Goal: Transaction & Acquisition: Purchase product/service

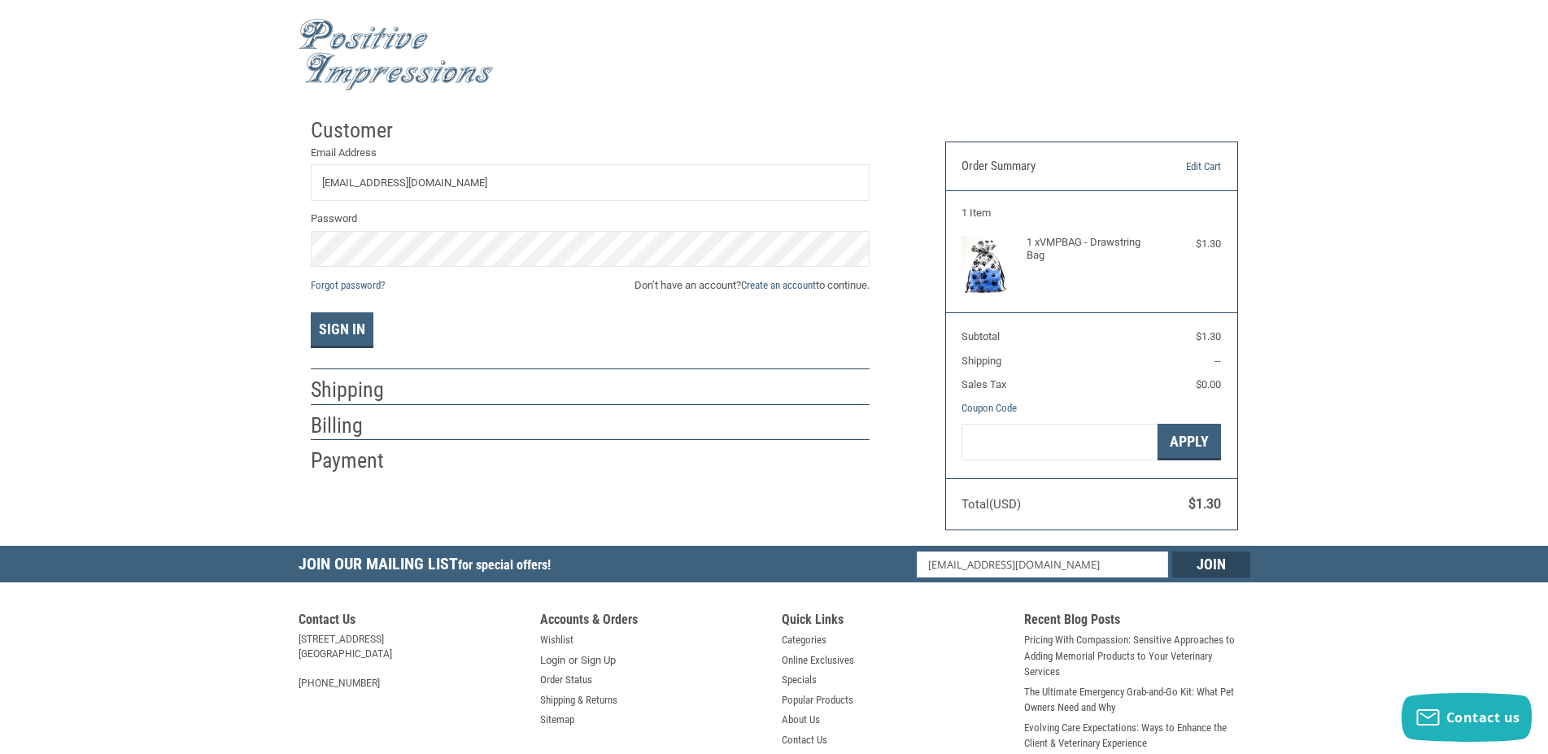
click at [529, 315] on div "Sign In" at bounding box center [590, 330] width 559 height 36
click at [786, 289] on link "Create an account" at bounding box center [778, 285] width 75 height 12
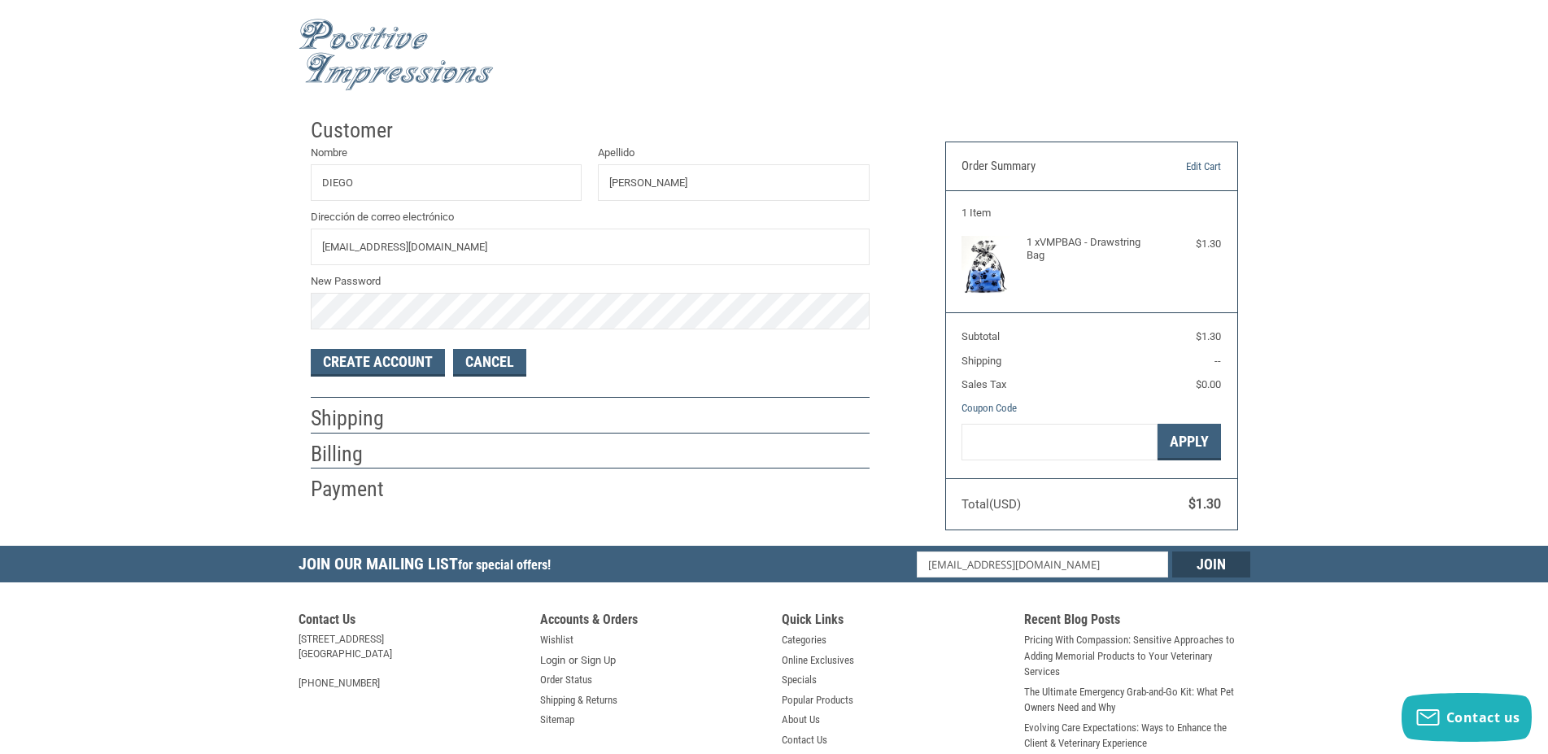
type input "[EMAIL_ADDRESS][DOMAIN_NAME]"
click at [385, 372] on button "Create Account" at bounding box center [378, 363] width 134 height 28
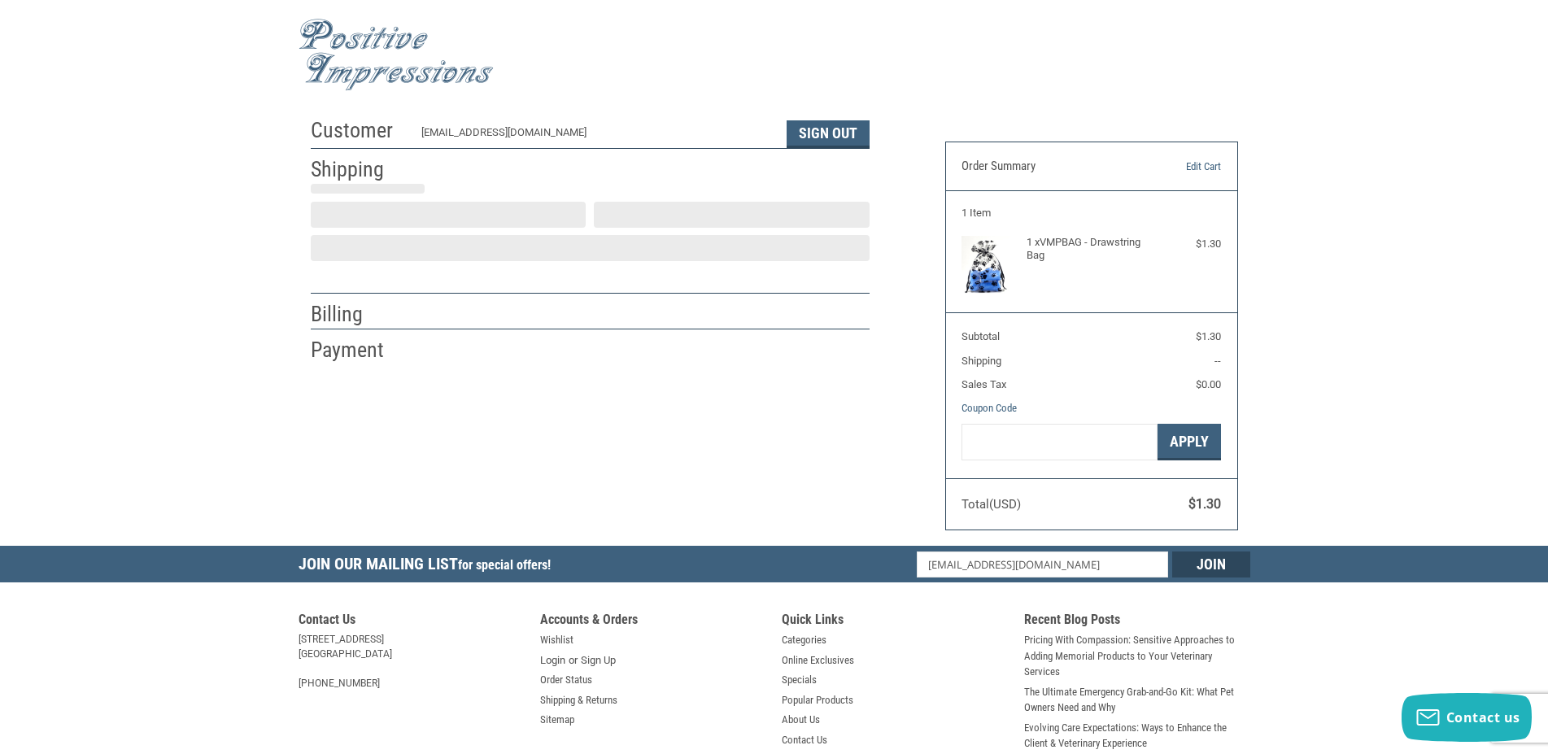
type input "DIEGO"
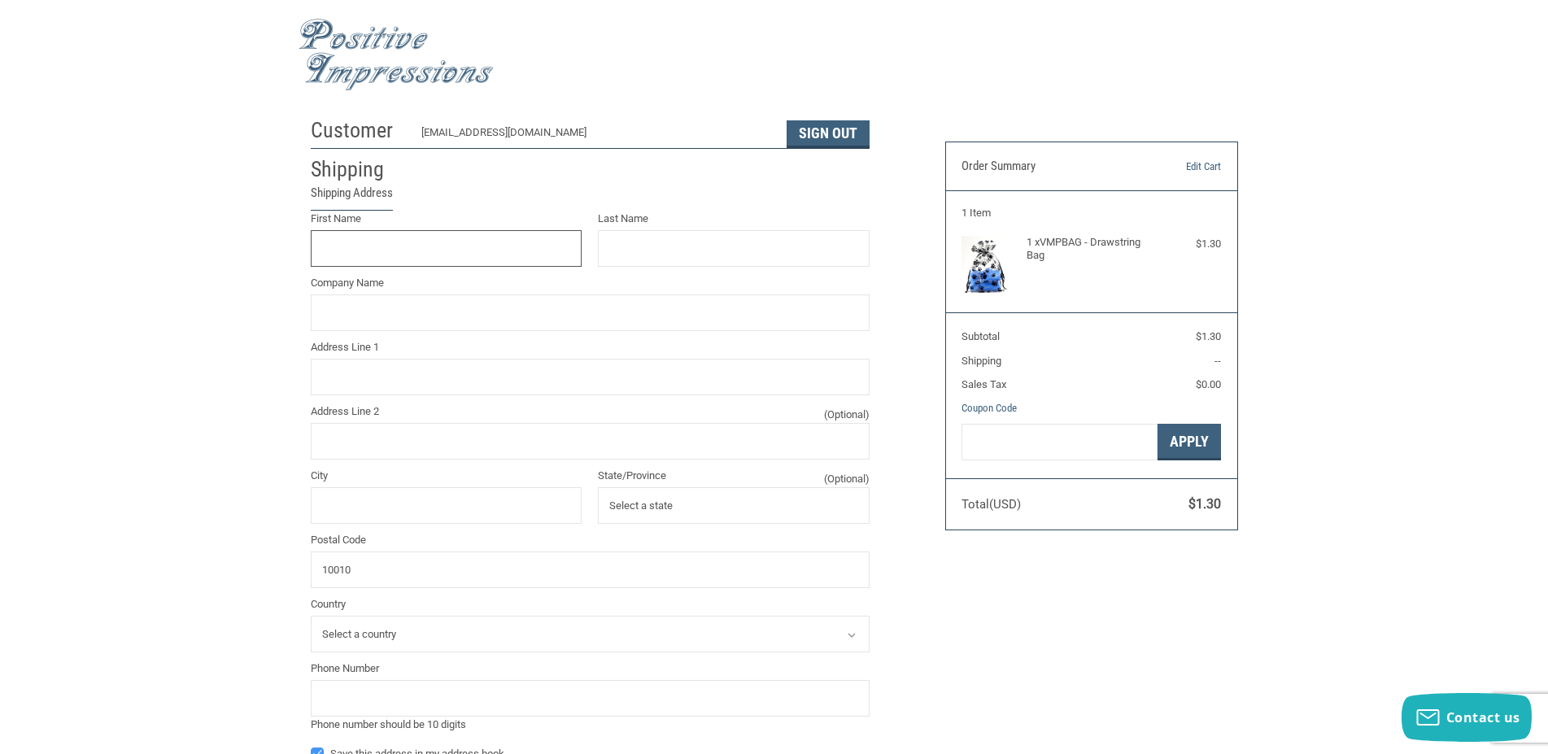
type input "[PERSON_NAME]"
type input "[STREET_ADDRESS][US_STATE]"
type input "[US_STATE]"
click at [517, 255] on input "First Name" at bounding box center [447, 248] width 272 height 37
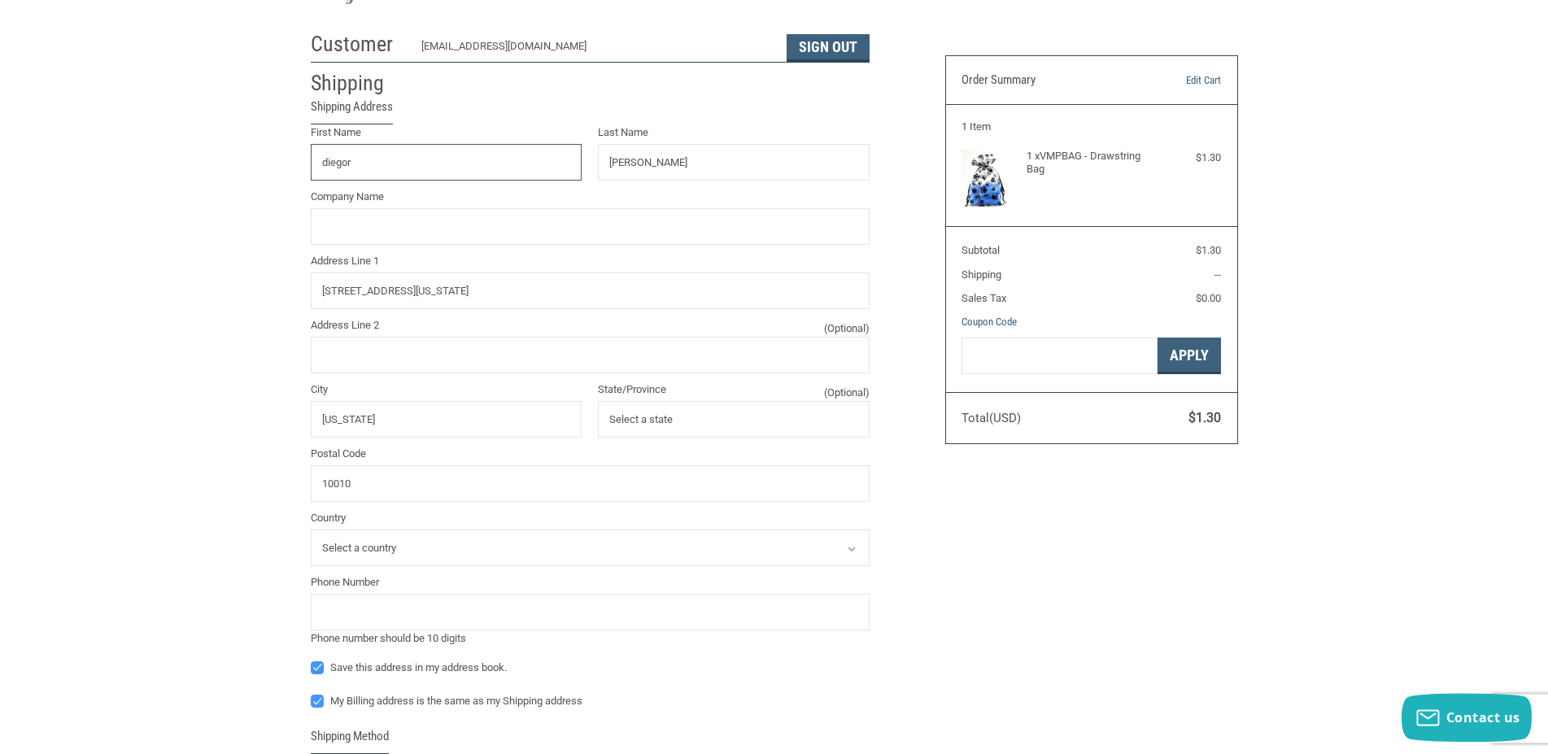
scroll to position [166, 0]
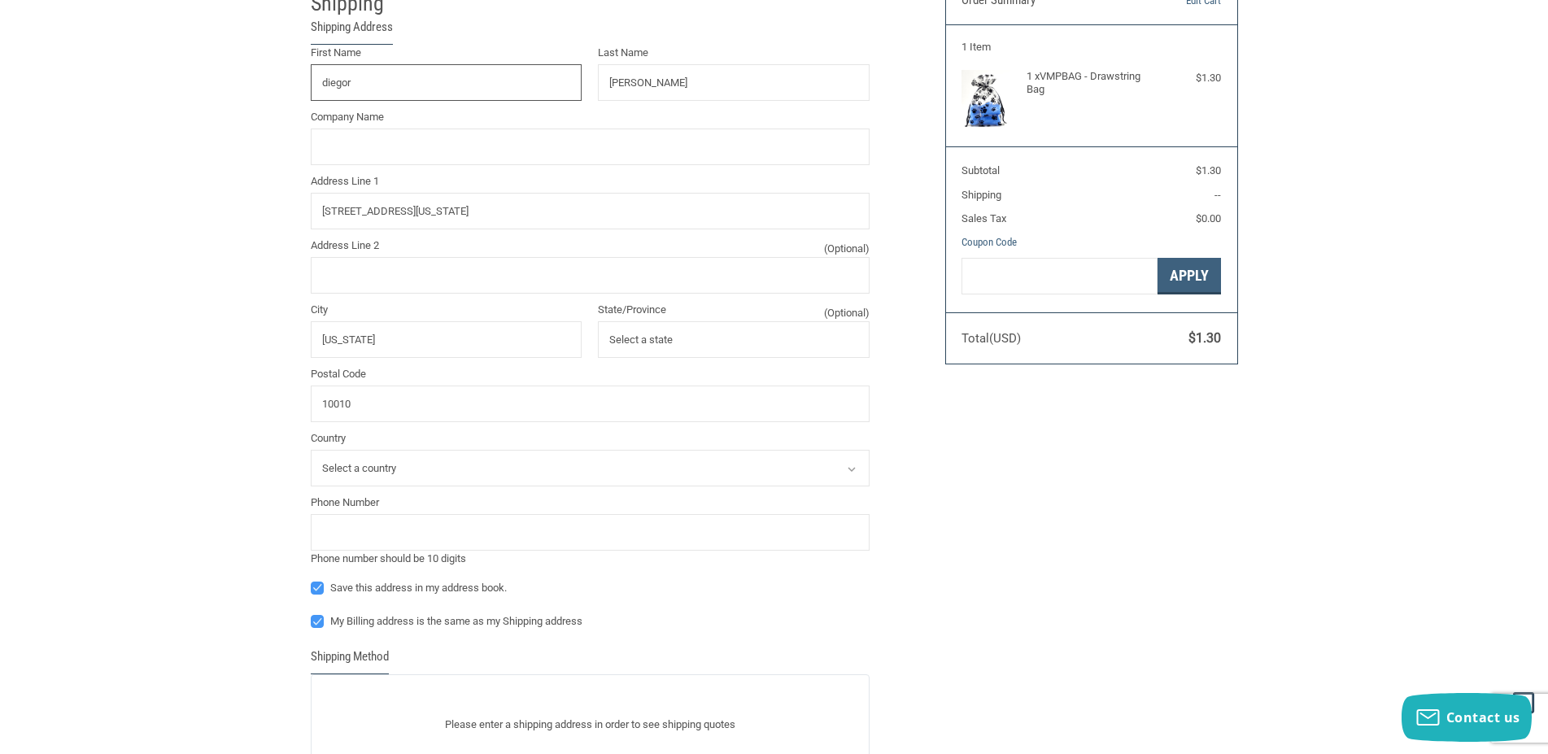
type input "DIEGOR"
click at [561, 130] on input "Company Name" at bounding box center [590, 146] width 559 height 37
drag, startPoint x: 561, startPoint y: 130, endPoint x: 545, endPoint y: 160, distance: 34.2
click at [561, 131] on input "Company Name" at bounding box center [590, 146] width 559 height 37
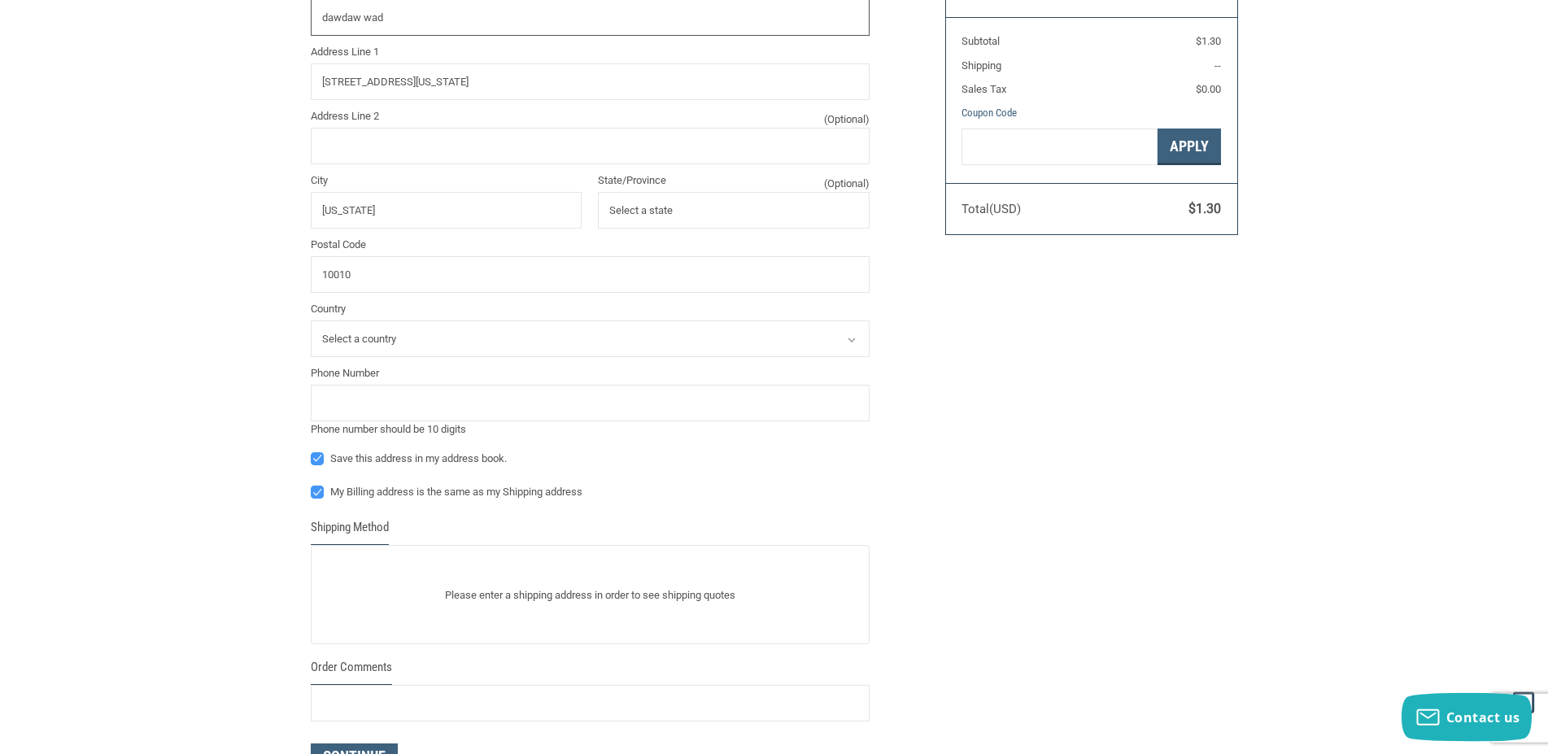
scroll to position [332, 0]
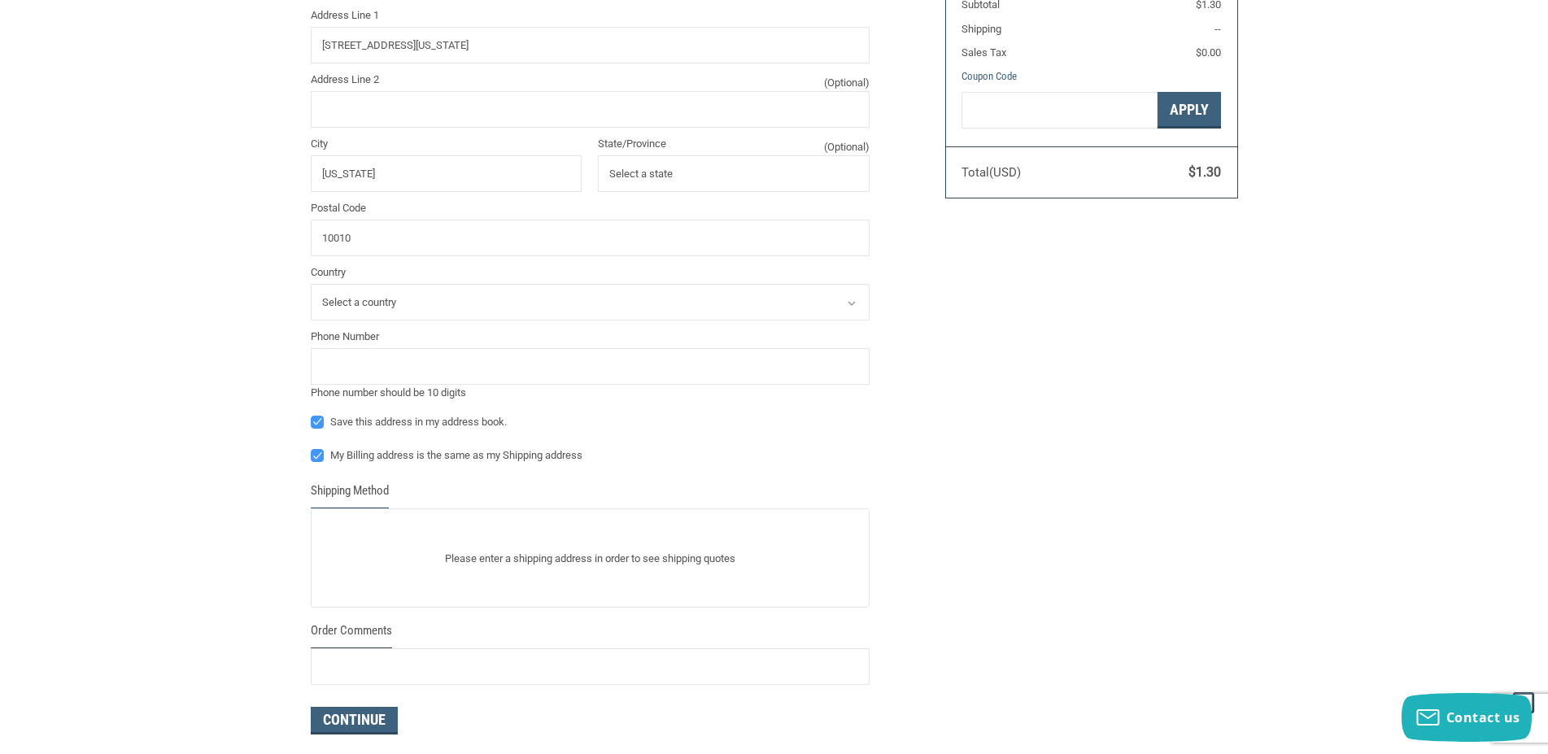
type input "DAWDAW WAD"
click at [467, 285] on div "Country Select a country [GEOGRAPHIC_DATA]" at bounding box center [590, 292] width 559 height 56
click at [311, 284] on select "Select a country [GEOGRAPHIC_DATA]" at bounding box center [590, 302] width 559 height 37
select select "US"
click option "[GEOGRAPHIC_DATA]" at bounding box center [0, 0] width 0 height 0
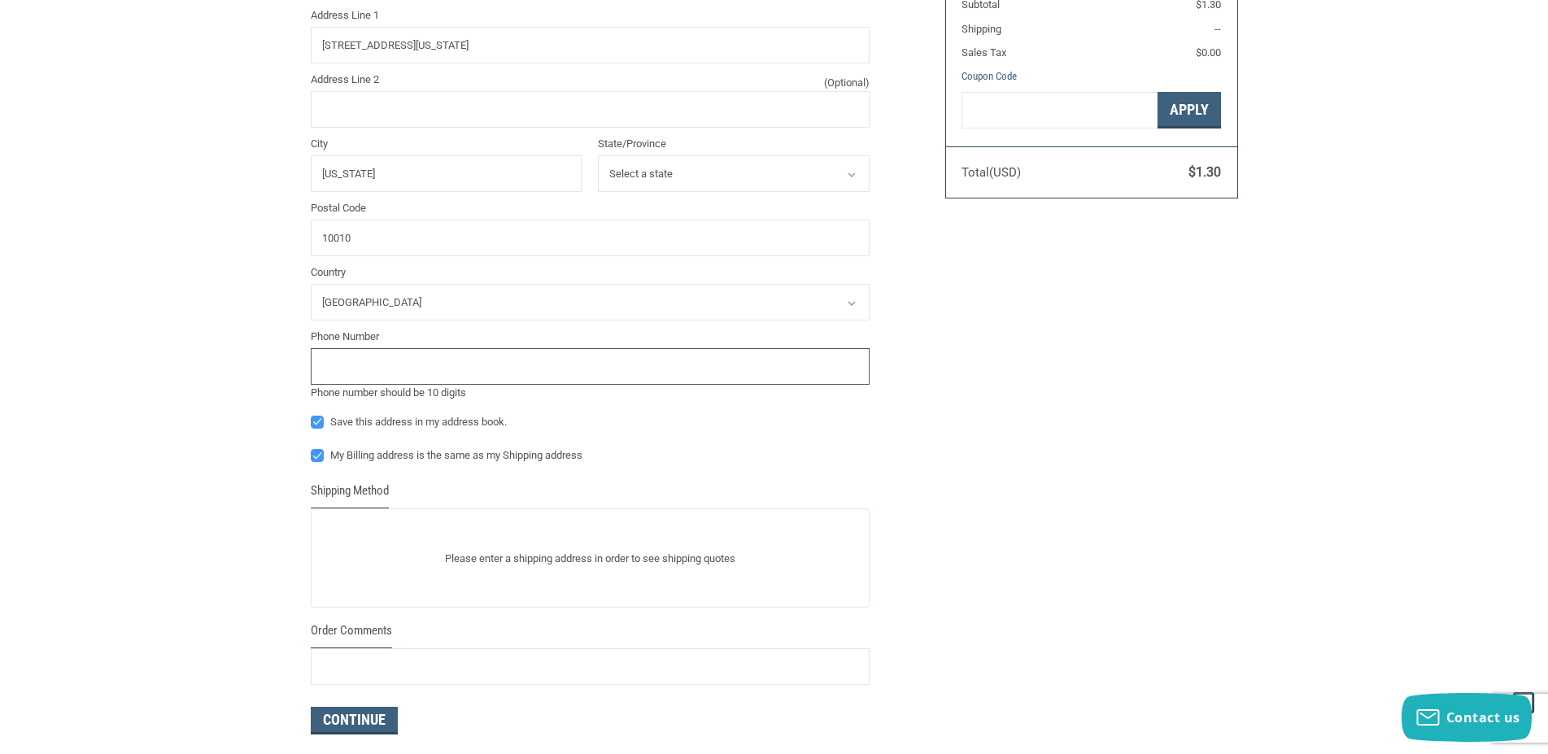
select select "NY"
click at [395, 367] on input "tel" at bounding box center [590, 366] width 559 height 37
click at [425, 371] on input "tel" at bounding box center [590, 366] width 559 height 37
click at [420, 396] on div "Phone number should be 10 digits" at bounding box center [590, 393] width 559 height 16
click at [444, 371] on input "tel" at bounding box center [590, 366] width 559 height 37
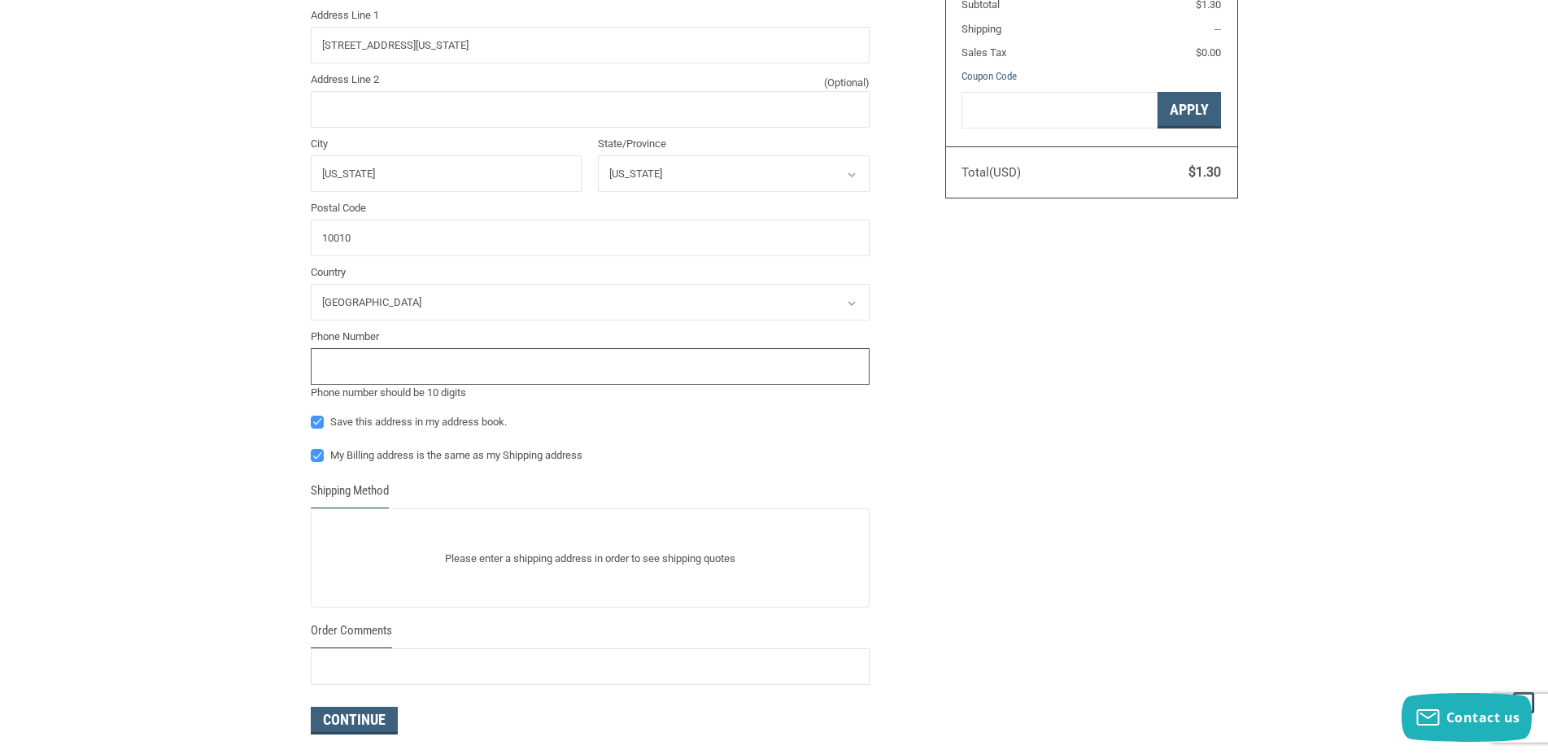
click at [444, 371] on input "tel" at bounding box center [590, 366] width 559 height 37
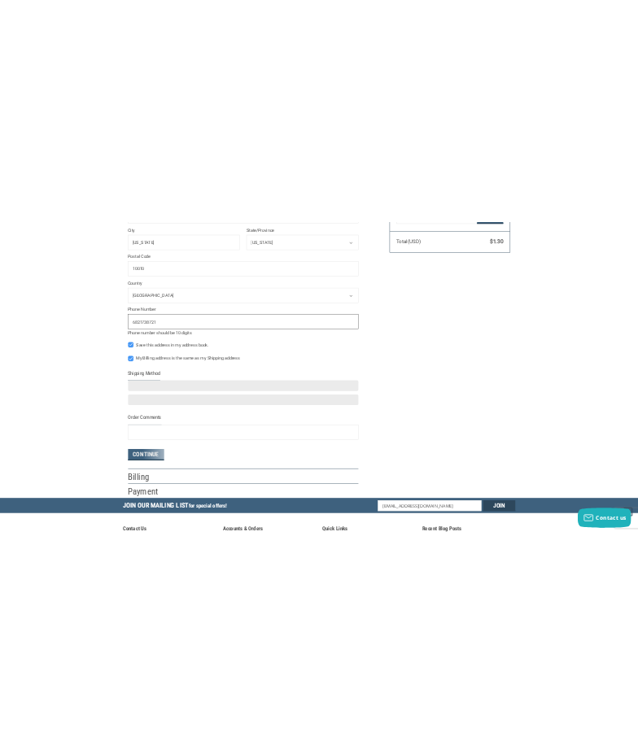
scroll to position [498, 0]
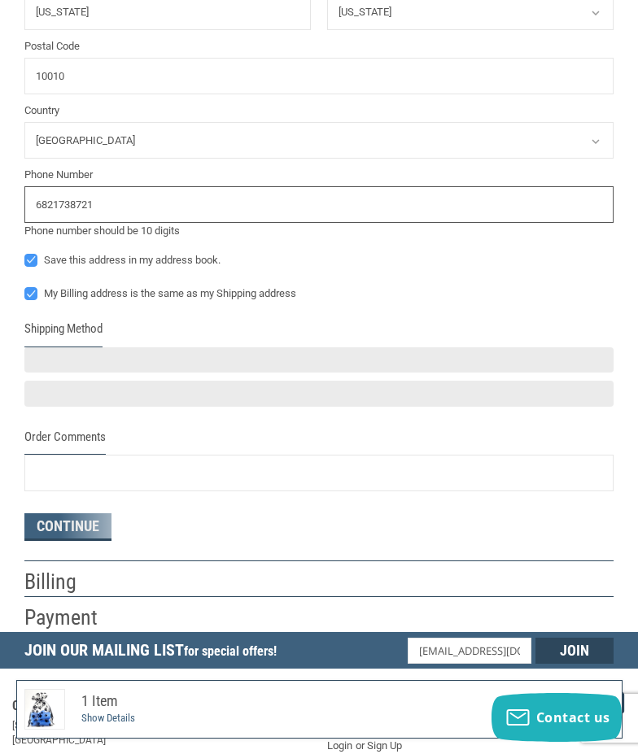
type input "6821738721"
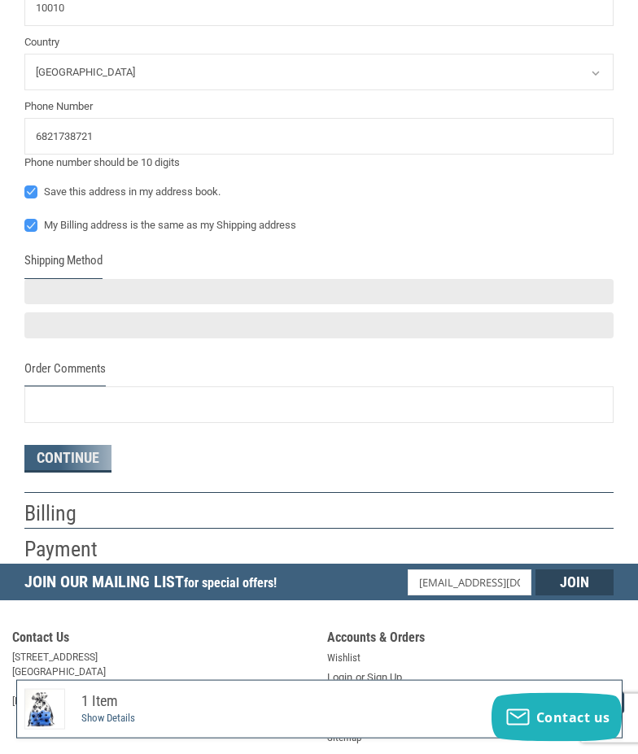
scroll to position [581, 0]
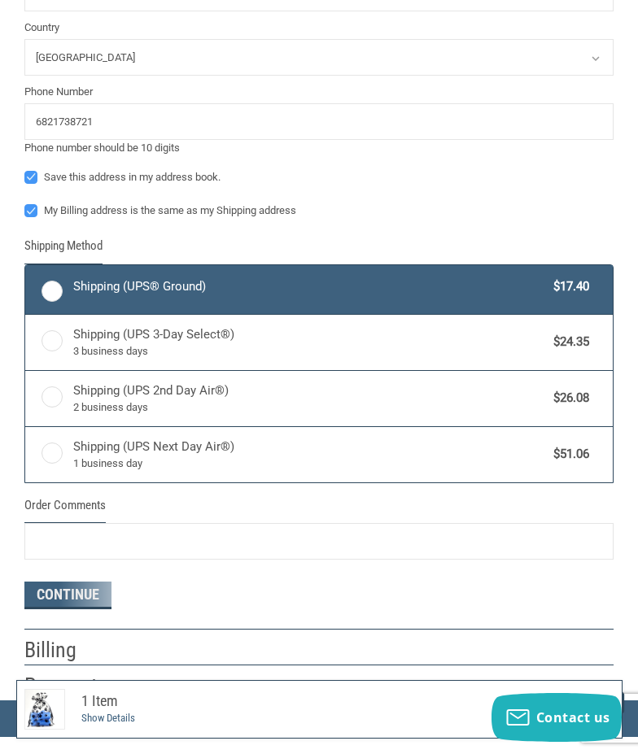
click at [254, 277] on span "Shipping (UPS® Ground)" at bounding box center [309, 286] width 473 height 19
click at [26, 268] on input "Shipping (UPS® Ground) $17.40" at bounding box center [25, 267] width 1 height 1
radio input "true"
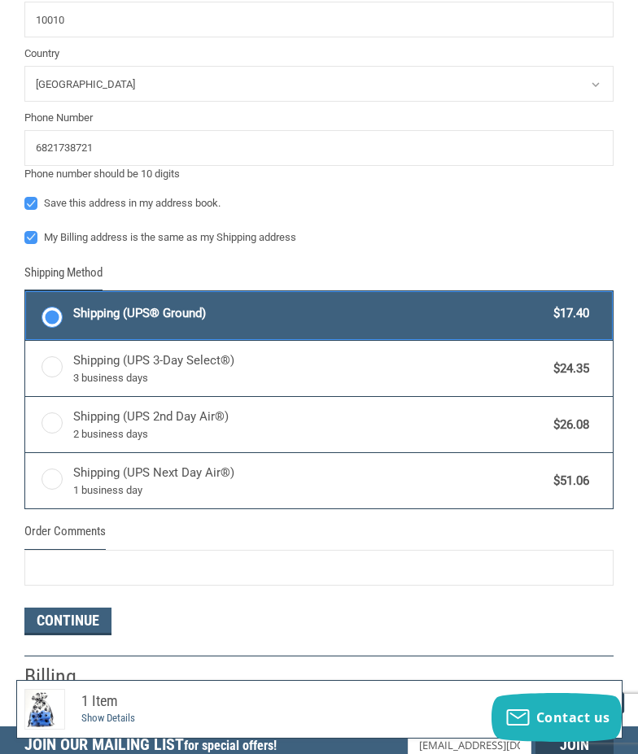
scroll to position [607, 0]
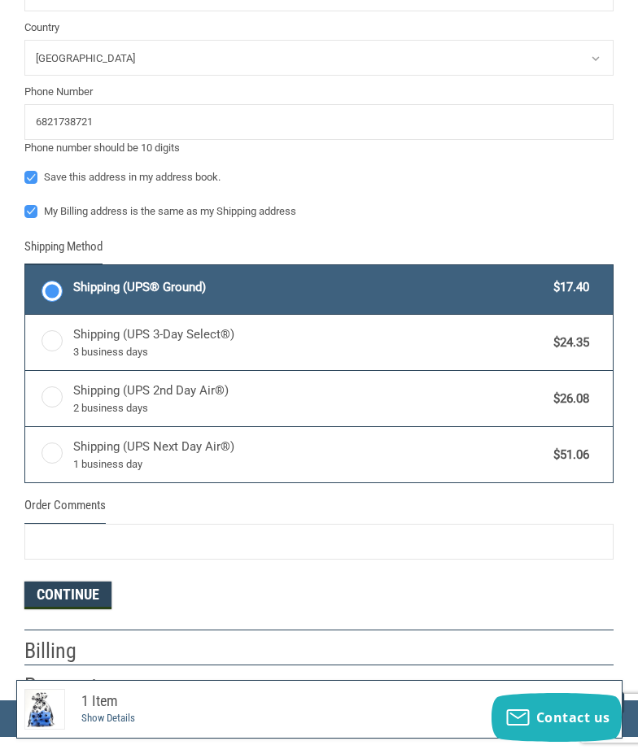
click at [65, 590] on button "Continue" at bounding box center [67, 595] width 87 height 28
